Goal: Transaction & Acquisition: Purchase product/service

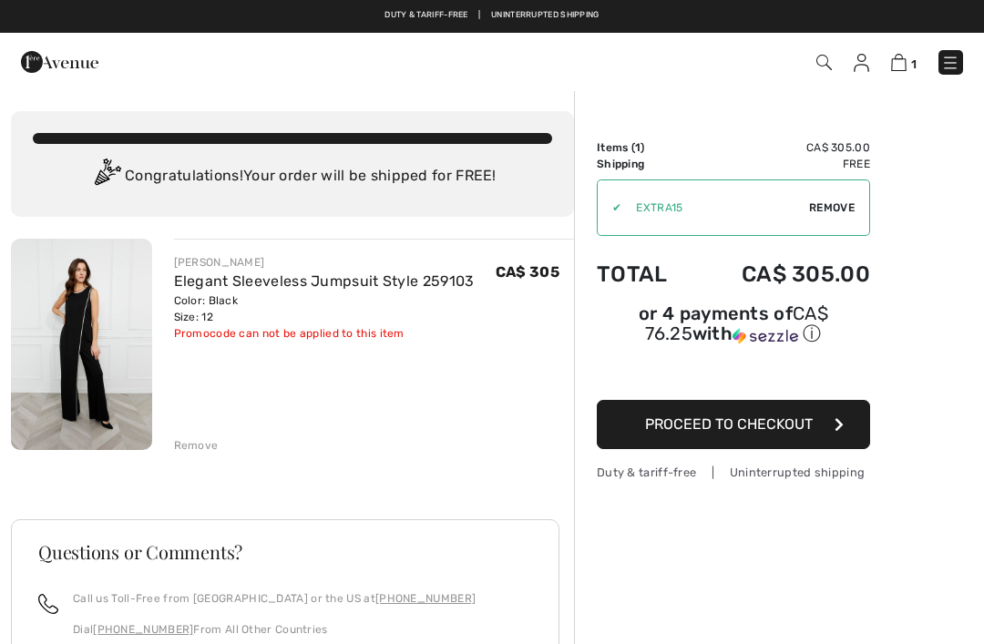
click at [330, 285] on link "Elegant Sleeveless Jumpsuit Style 259103" at bounding box center [324, 280] width 301 height 17
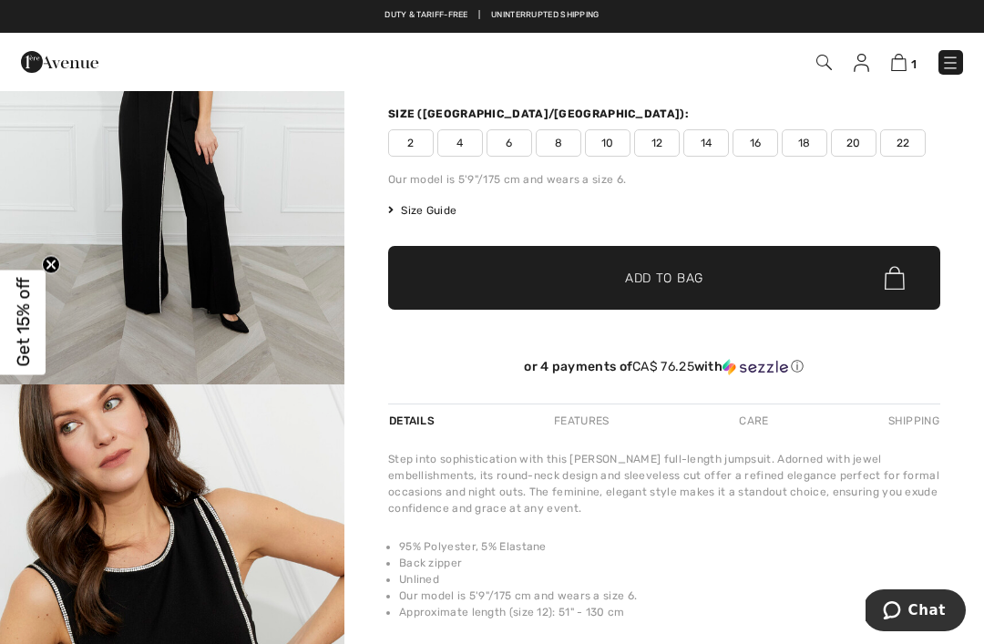
scroll to position [165, 0]
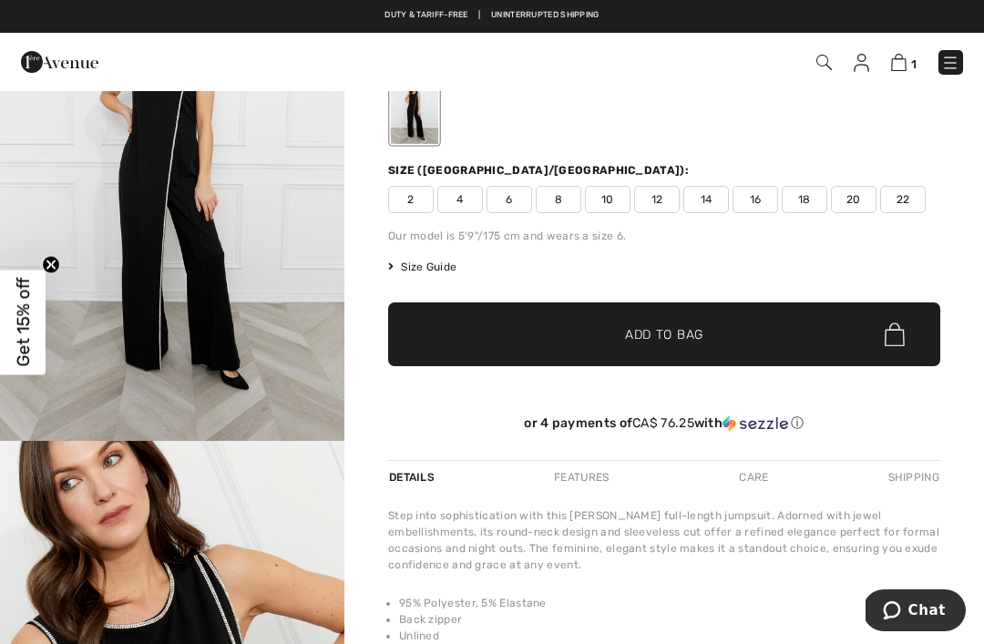
click at [432, 261] on span "Size Guide" at bounding box center [422, 267] width 68 height 16
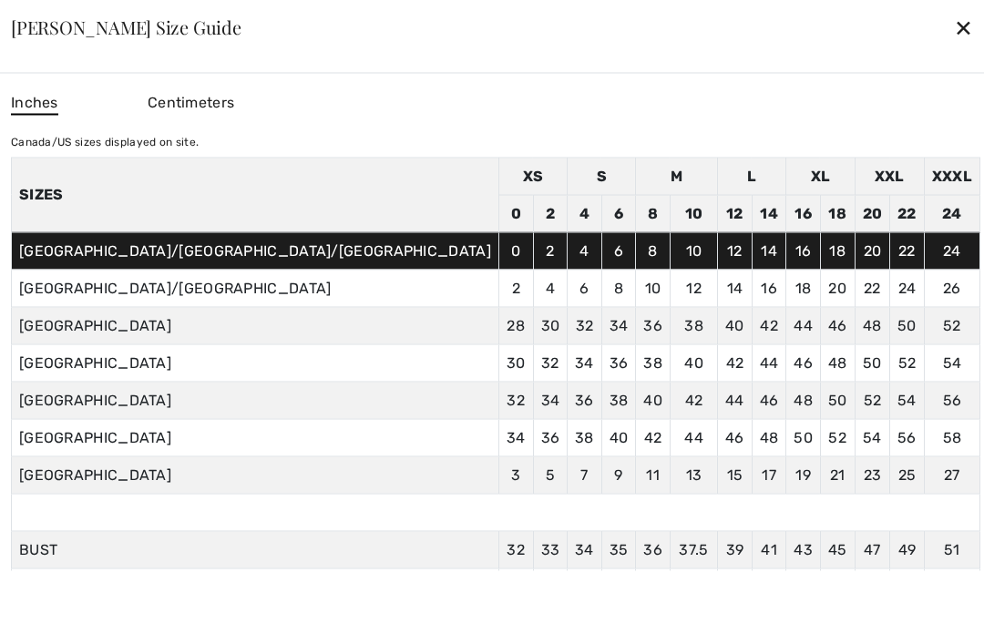
click at [954, 46] on div "✕" at bounding box center [963, 27] width 19 height 38
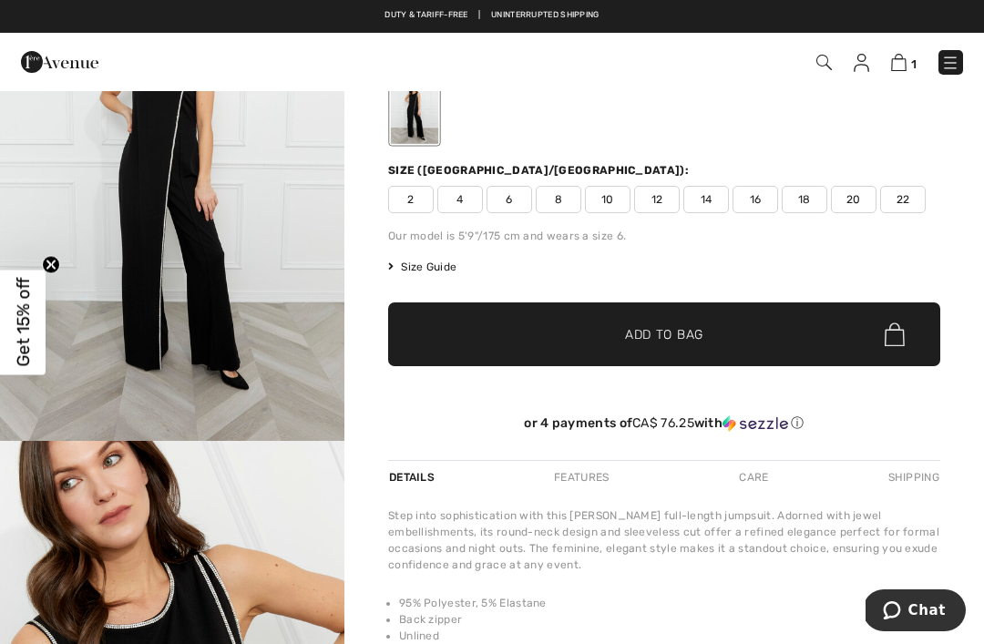
click at [712, 197] on span "14" at bounding box center [706, 199] width 46 height 27
click at [766, 337] on span "✔ Added to Bag Add to Bag" at bounding box center [664, 334] width 552 height 64
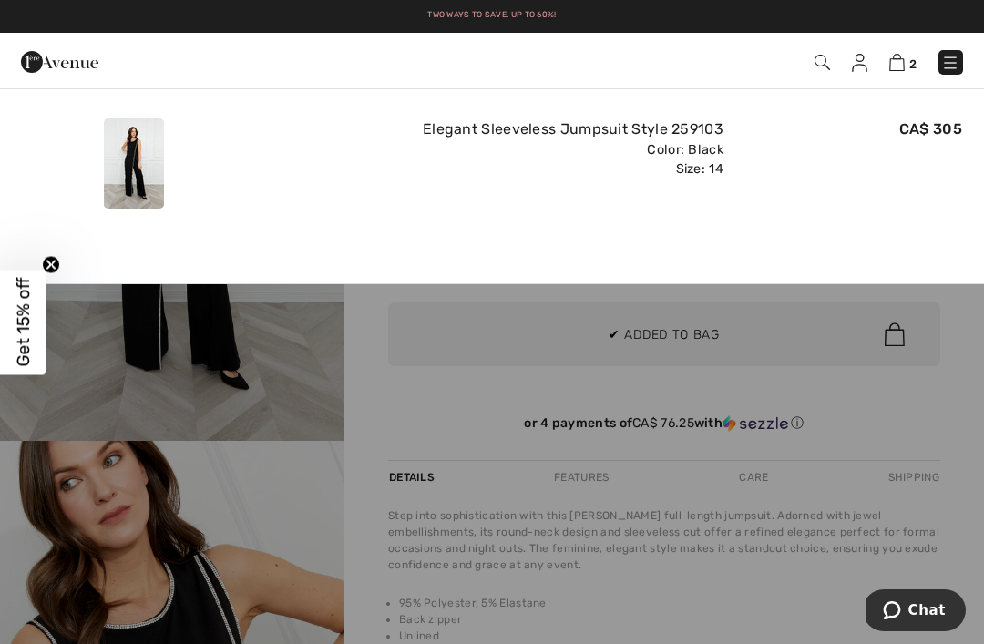
click at [954, 64] on img at bounding box center [950, 63] width 18 height 18
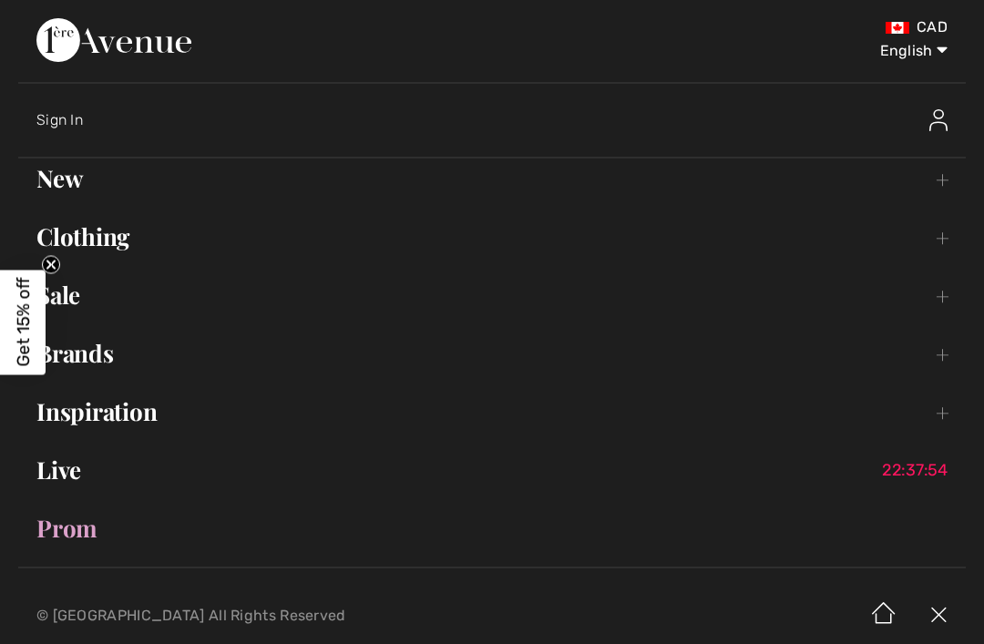
scroll to position [0, 0]
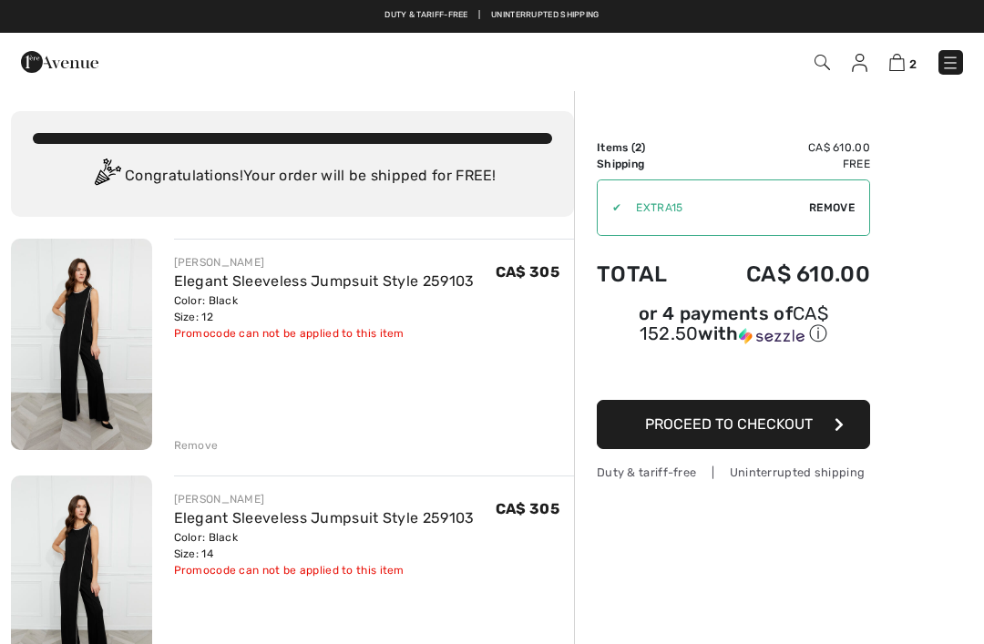
click at [893, 70] on img at bounding box center [896, 62] width 15 height 17
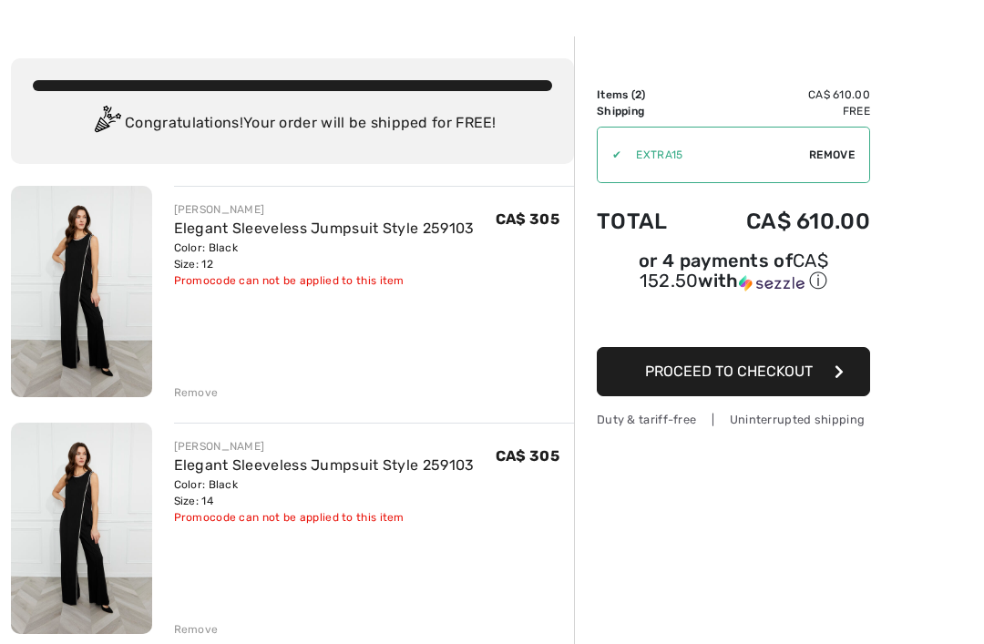
scroll to position [54, 0]
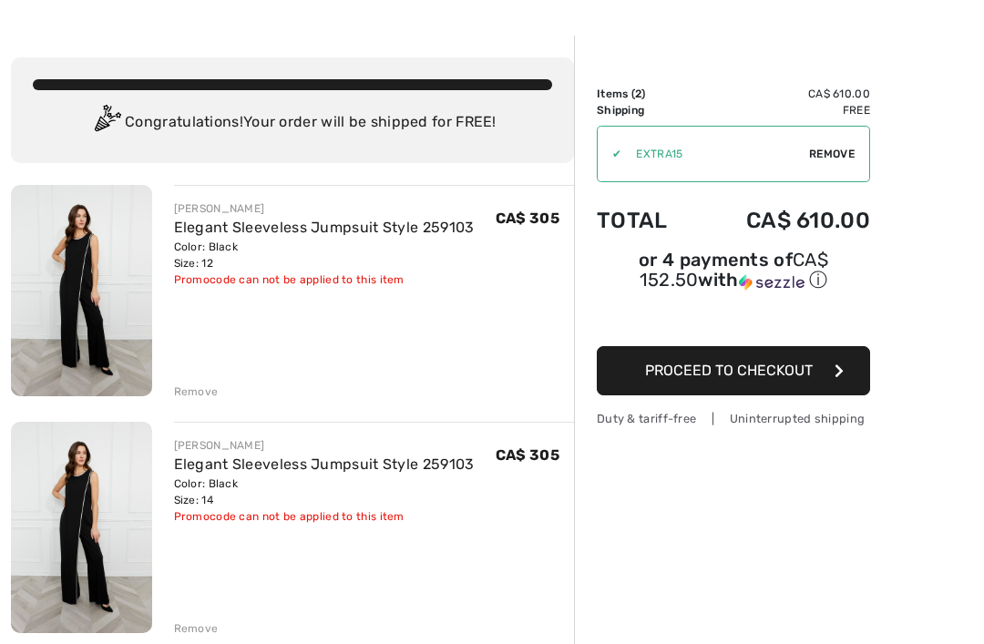
click at [189, 401] on div "FRANK LYMAN Elegant Sleeveless Jumpsuit Style 259103 Color: Black Size: 12 Fina…" at bounding box center [292, 652] width 563 height 934
click at [199, 388] on div "Remove" at bounding box center [196, 391] width 45 height 16
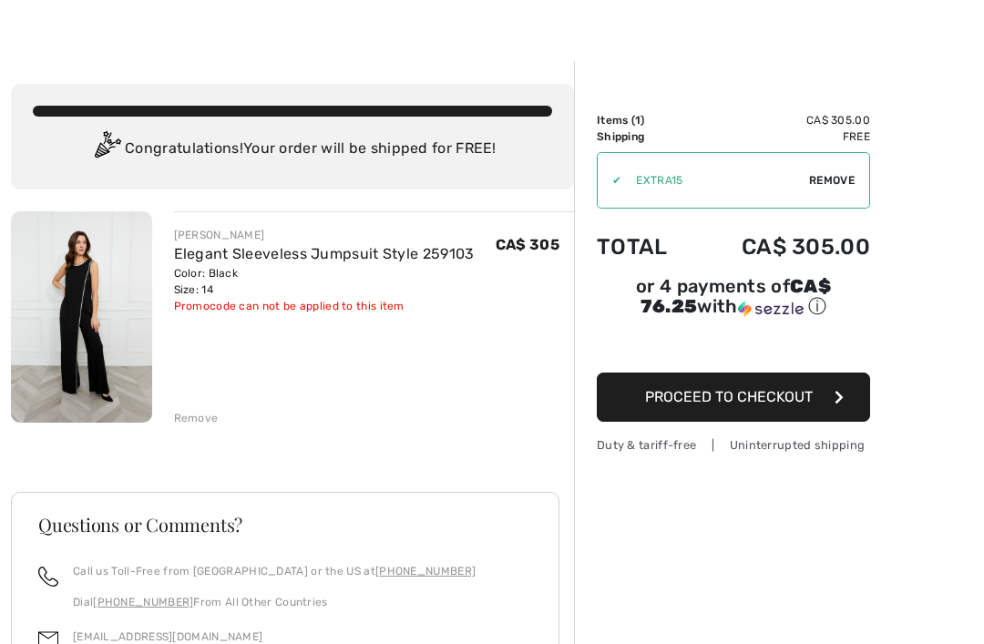
scroll to position [29, 0]
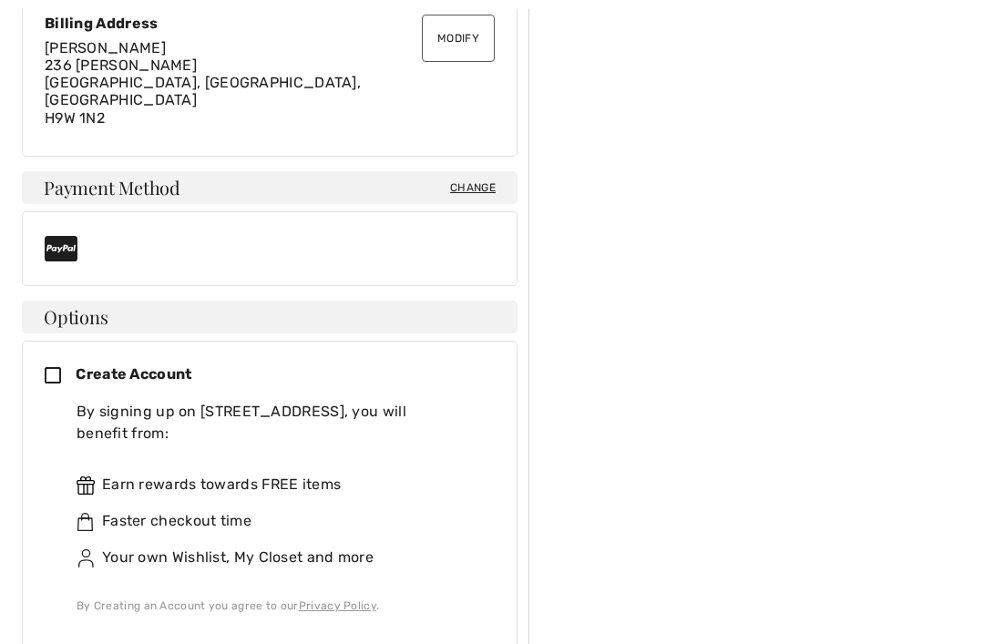
scroll to position [596, 0]
checkbox input "true"
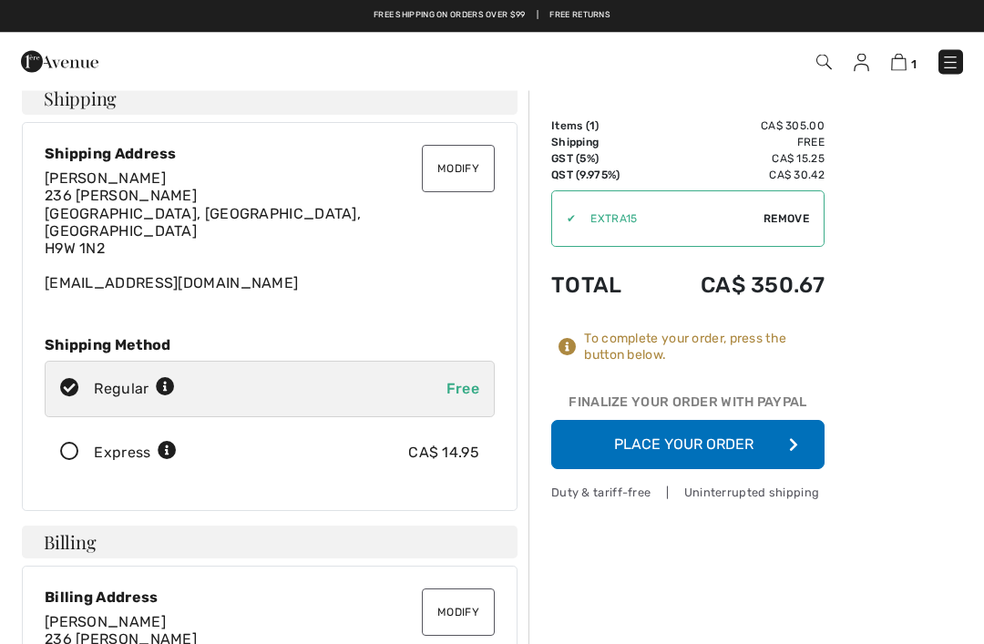
scroll to position [0, 0]
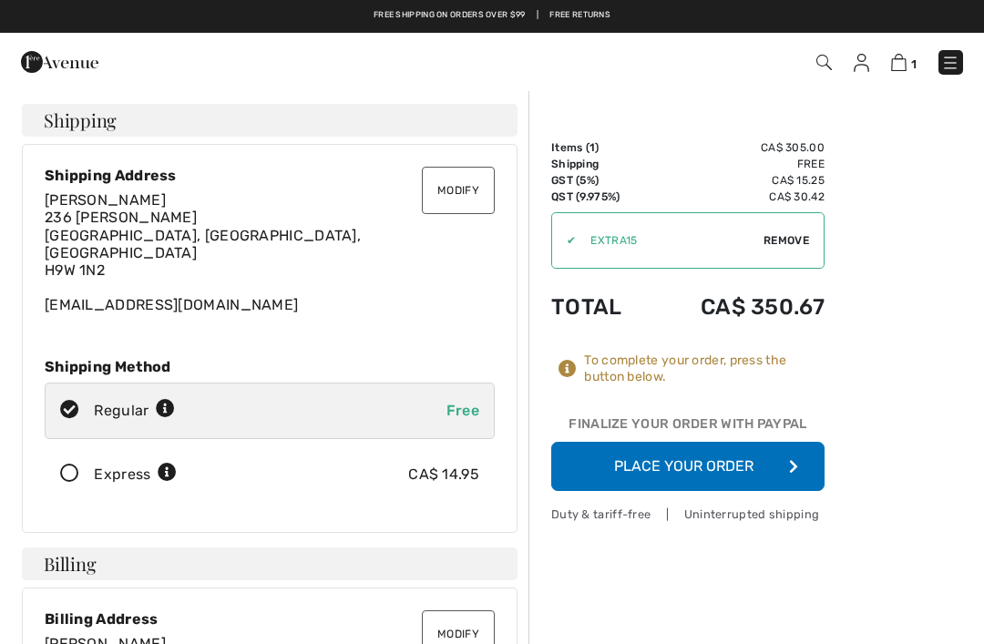
click at [737, 465] on button "Place Your Order" at bounding box center [687, 466] width 273 height 49
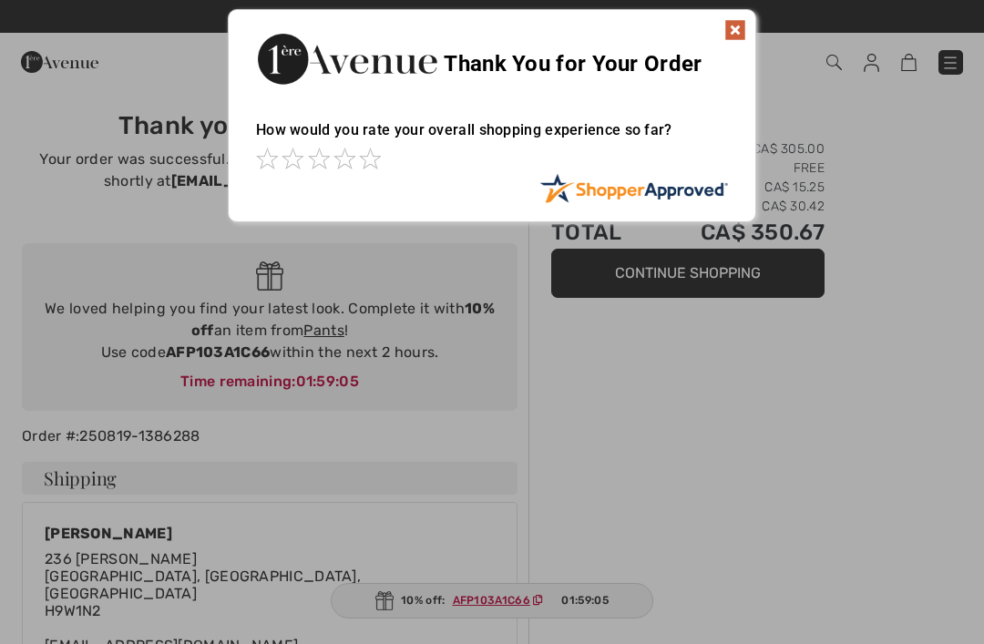
click at [727, 30] on img at bounding box center [735, 30] width 22 height 22
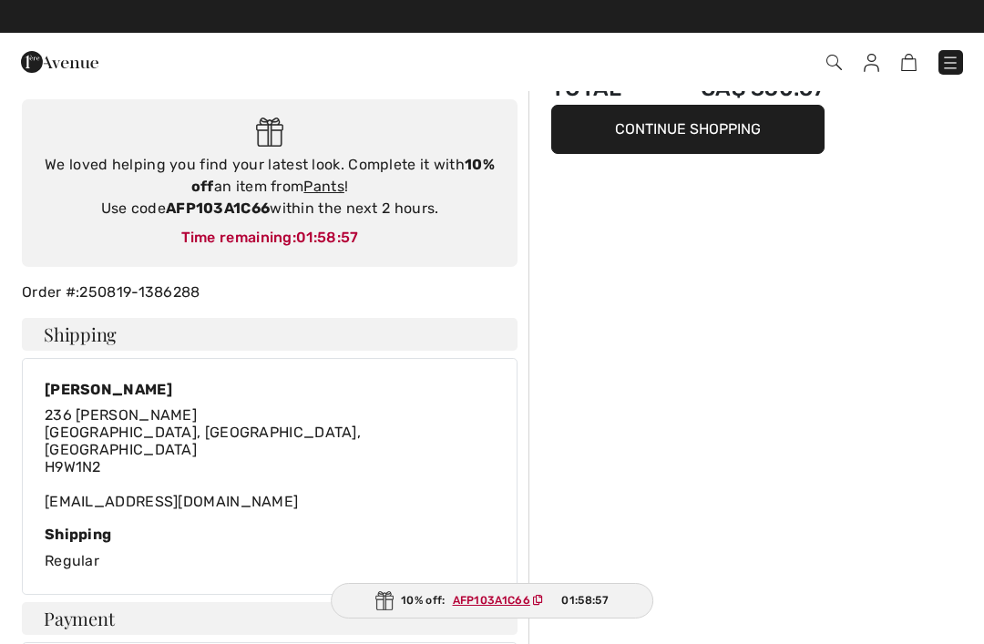
scroll to position [142, 0]
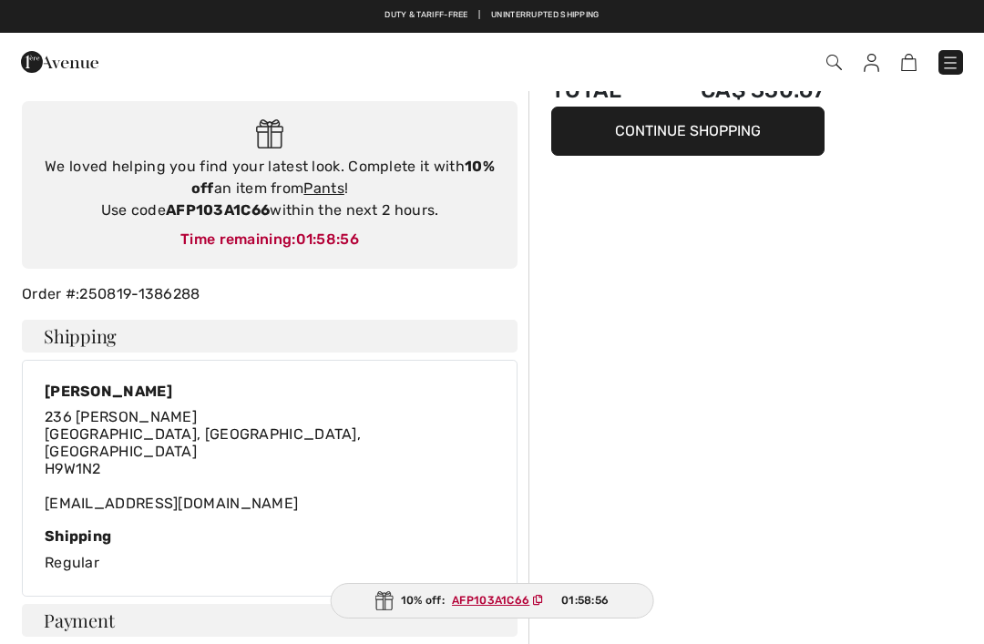
click at [310, 186] on link "Pants" at bounding box center [323, 187] width 41 height 17
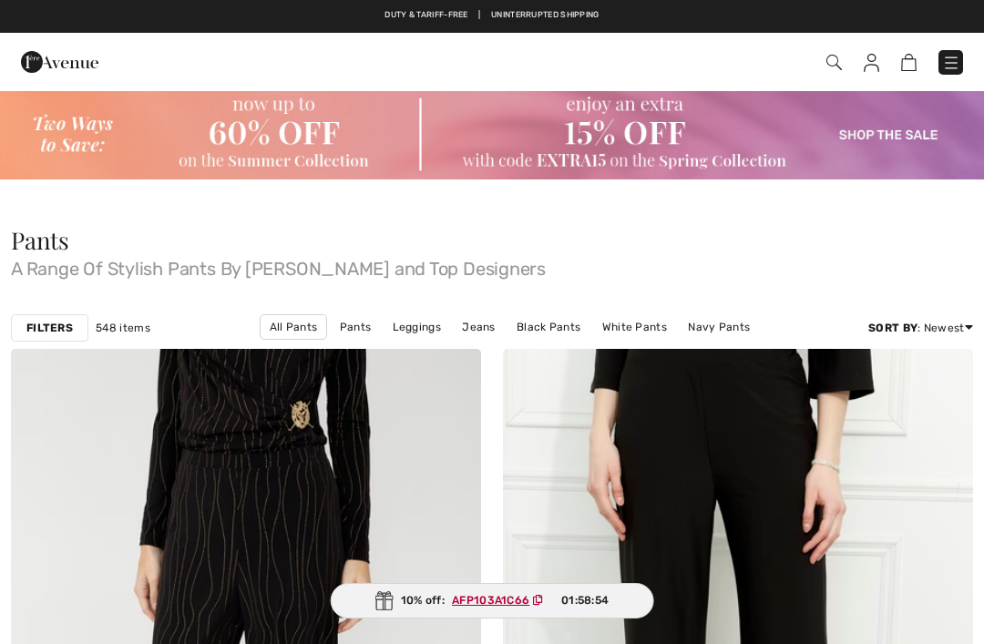
checkbox input "true"
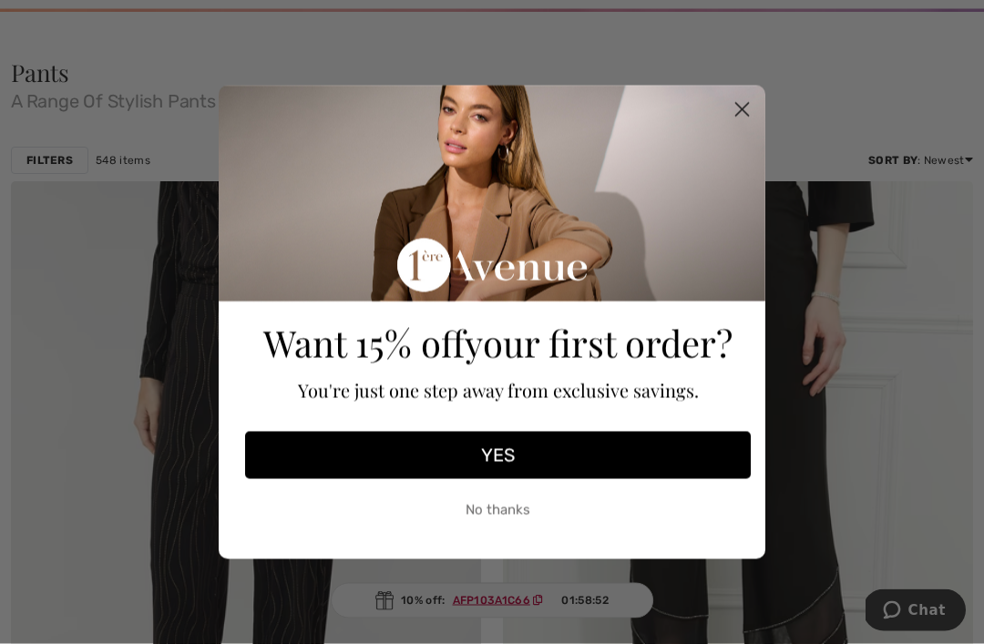
scroll to position [169, 0]
click at [599, 479] on button "YES" at bounding box center [497, 455] width 505 height 47
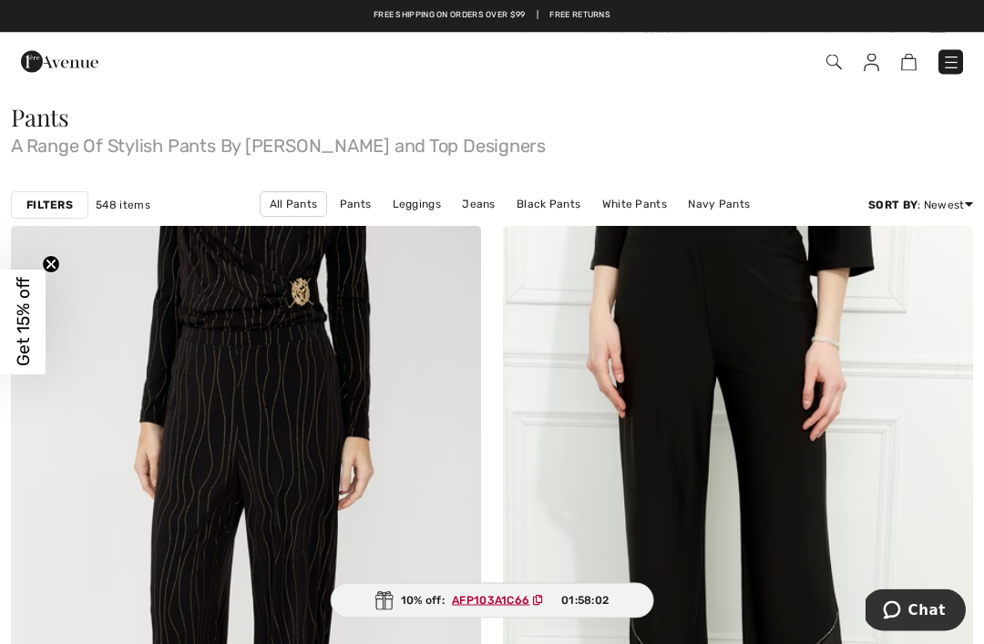
scroll to position [0, 0]
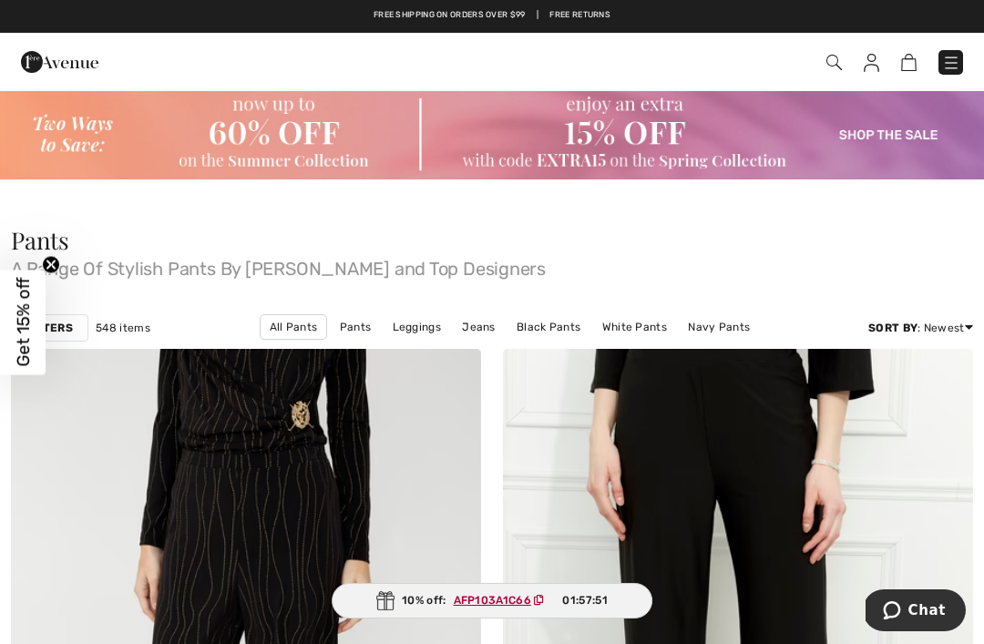
click at [52, 258] on circle "Close teaser" at bounding box center [51, 264] width 17 height 17
click at [889, 138] on img at bounding box center [492, 134] width 984 height 90
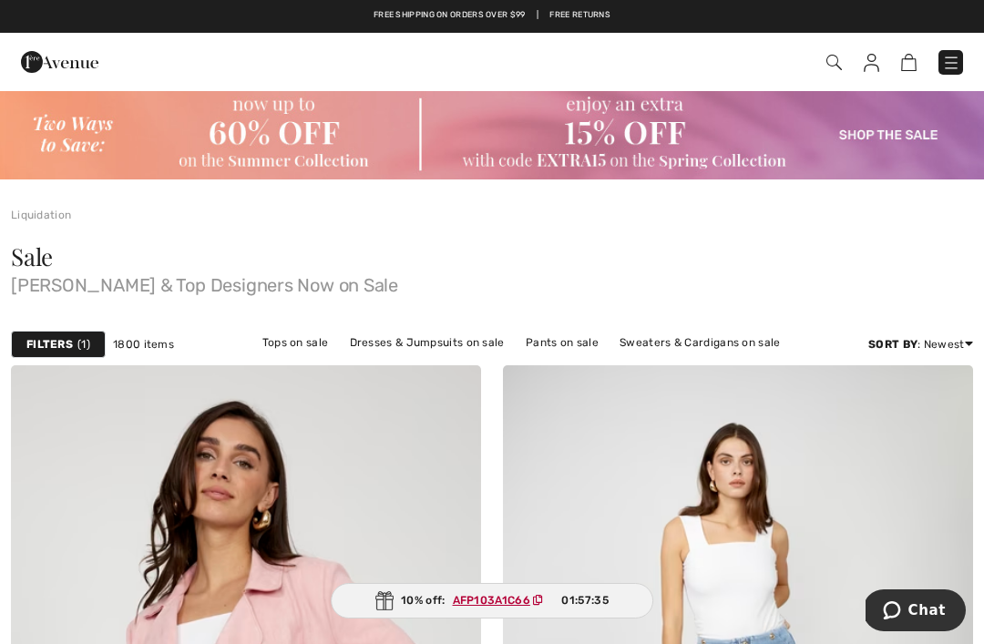
click at [822, 52] on span at bounding box center [693, 62] width 538 height 25
click at [831, 66] on img at bounding box center [833, 62] width 15 height 15
